Goal: Information Seeking & Learning: Learn about a topic

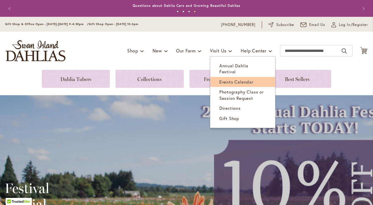
click at [226, 79] on span "Events Calendar" at bounding box center [237, 82] width 34 height 6
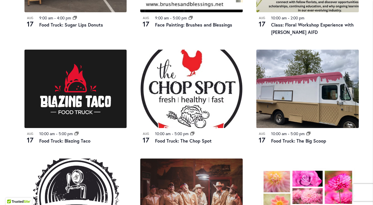
scroll to position [388, 0]
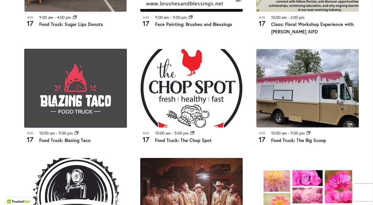
click at [91, 100] on img at bounding box center [75, 88] width 103 height 78
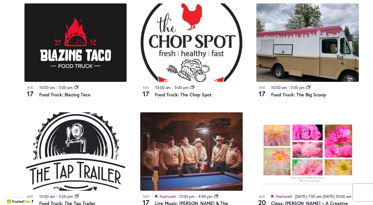
scroll to position [362, 0]
